Goal: Information Seeking & Learning: Learn about a topic

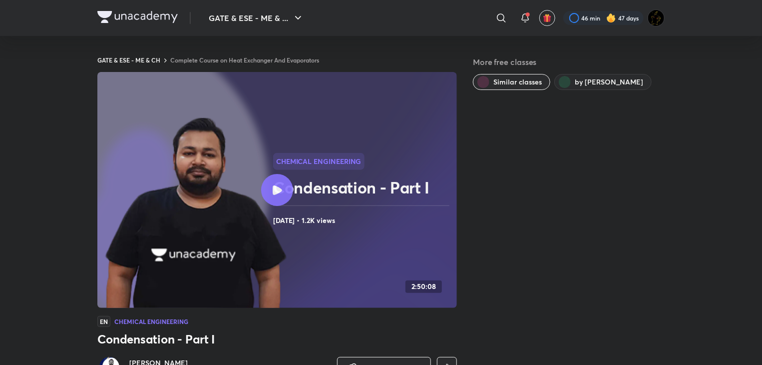
click at [295, 58] on link "Complete Course on Heat Exchanger And Evaporators" at bounding box center [244, 60] width 149 height 8
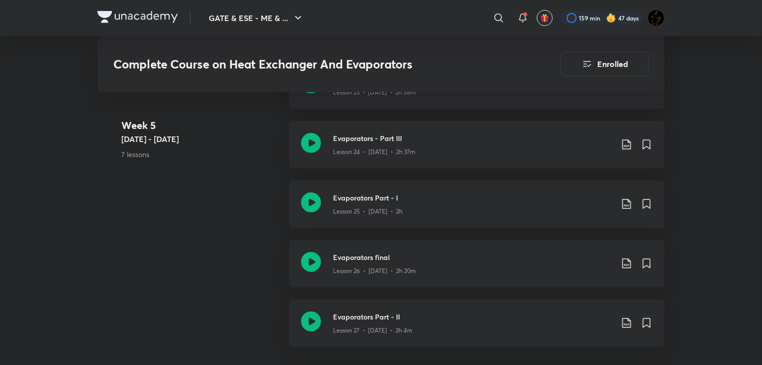
scroll to position [2147, 0]
